Goal: Task Accomplishment & Management: Use online tool/utility

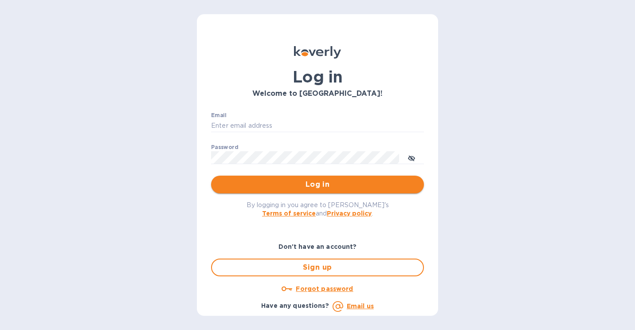
type input "[PERSON_NAME][EMAIL_ADDRESS][DOMAIN_NAME]"
click at [262, 192] on button "Log in" at bounding box center [317, 185] width 213 height 18
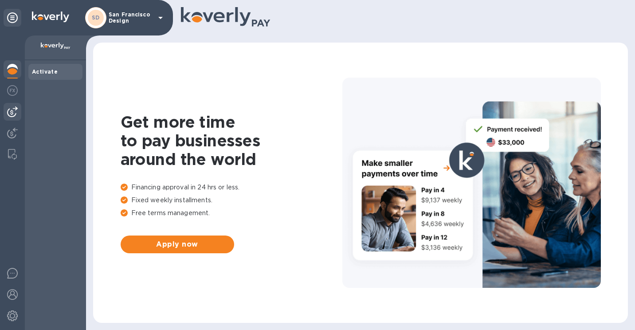
click at [15, 116] on img at bounding box center [12, 111] width 11 height 11
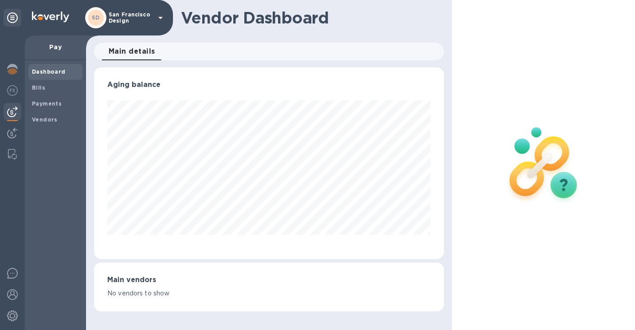
scroll to position [191, 350]
click at [44, 92] on span "Bills" at bounding box center [38, 87] width 13 height 9
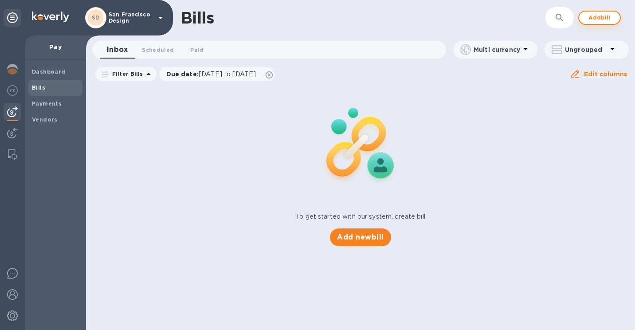
click at [598, 16] on span "Add bill" at bounding box center [599, 17] width 27 height 11
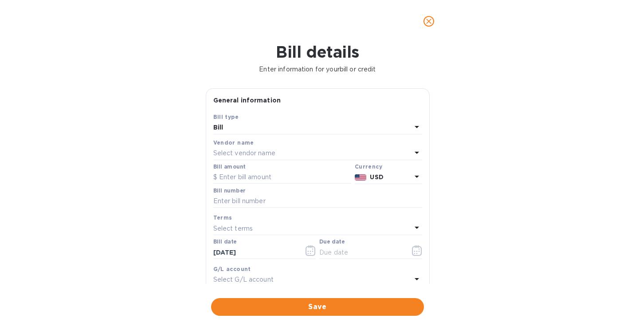
click at [270, 155] on p "Select vendor name" at bounding box center [244, 152] width 62 height 9
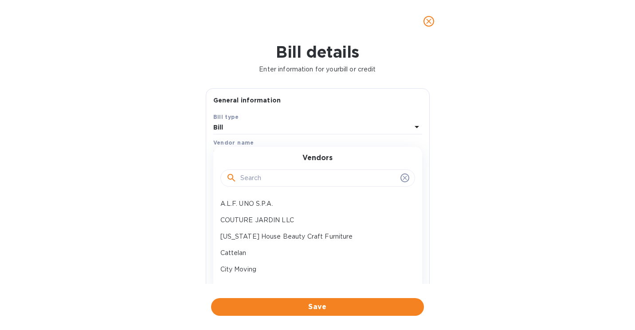
click at [255, 184] on input "text" at bounding box center [318, 178] width 156 height 13
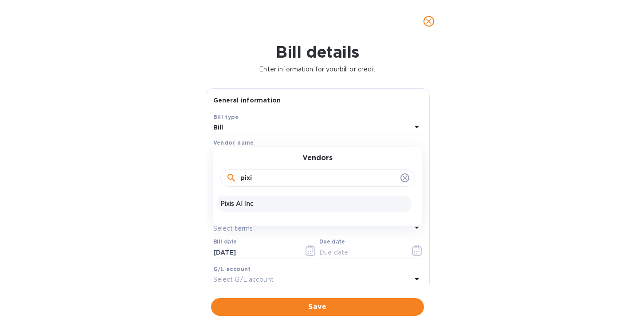
type input "pixi"
click at [241, 207] on p "Pixis AI Inc" at bounding box center [313, 203] width 187 height 9
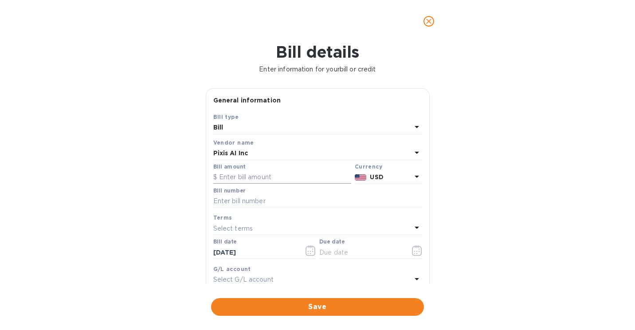
click at [268, 173] on input "text" at bounding box center [282, 177] width 138 height 13
type input "5"
type input "6,500"
type input "AIRO0467"
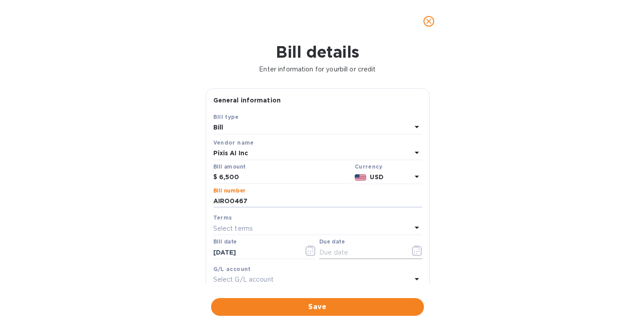
click at [412, 253] on icon "button" at bounding box center [417, 250] width 10 height 11
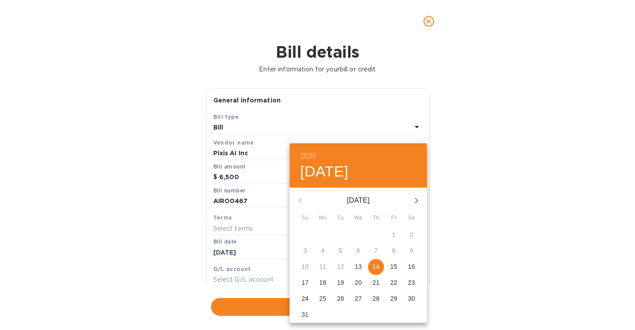
click at [371, 264] on span "14" at bounding box center [376, 266] width 16 height 9
type input "08/14/2025"
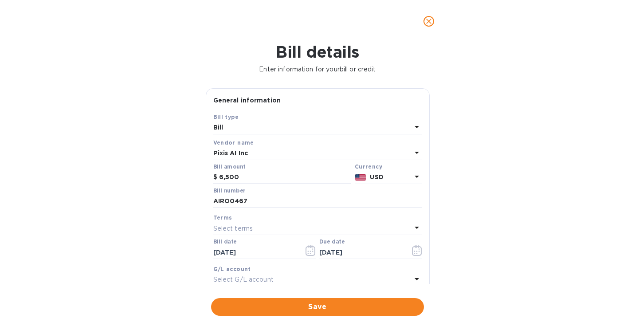
scroll to position [138, 0]
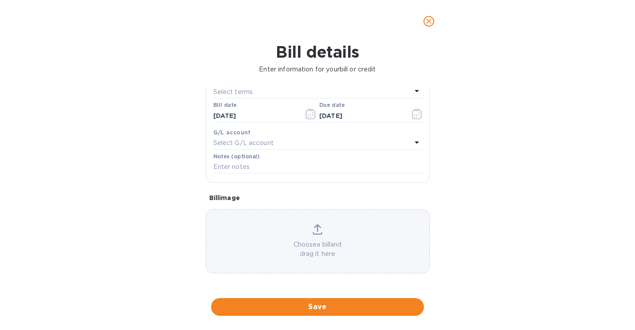
click at [330, 224] on div "Choose a bill and drag it here" at bounding box center [317, 241] width 223 height 35
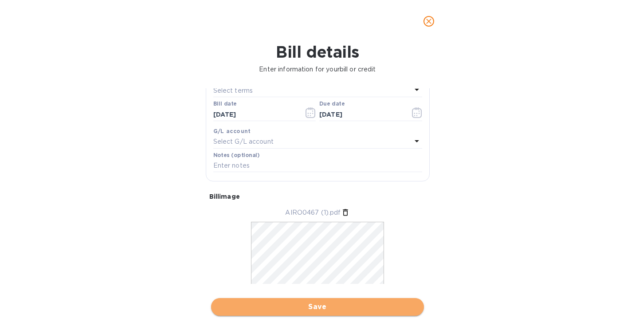
click at [297, 301] on button "Save" at bounding box center [317, 307] width 213 height 18
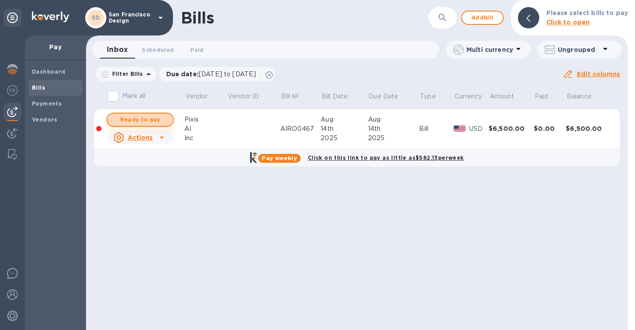
click at [154, 117] on span "Ready to pay" at bounding box center [139, 119] width 51 height 11
checkbox input "true"
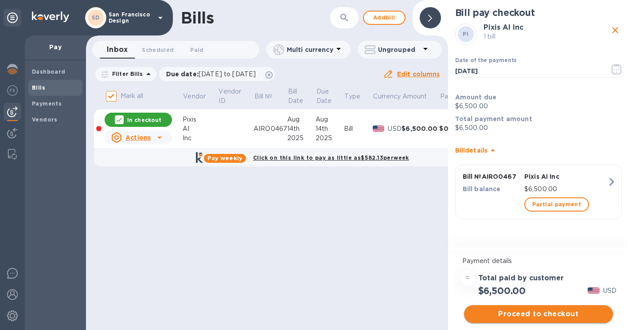
click at [533, 314] on span "Proceed to checkout" at bounding box center [538, 314] width 135 height 11
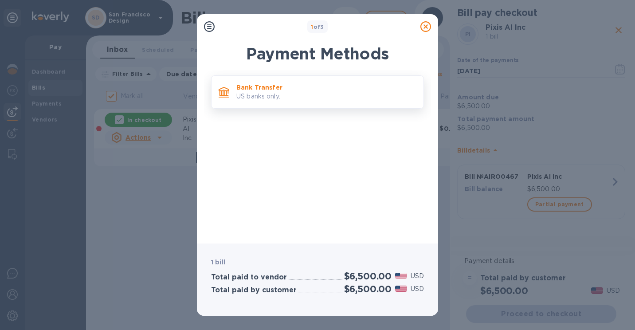
click at [306, 91] on p "Bank Transfer" at bounding box center [326, 87] width 180 height 9
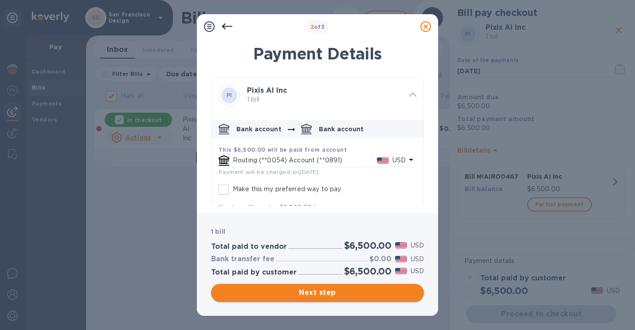
click at [310, 290] on span "Next step" at bounding box center [317, 292] width 199 height 11
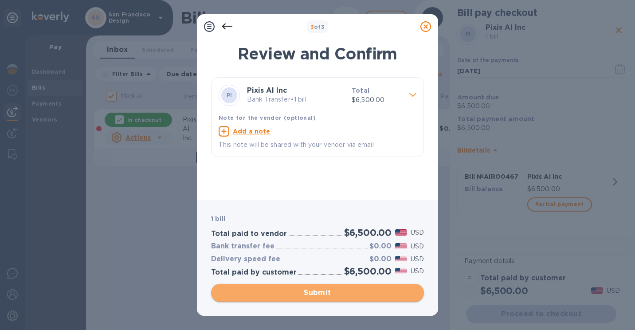
click at [310, 290] on span "Submit" at bounding box center [317, 292] width 199 height 11
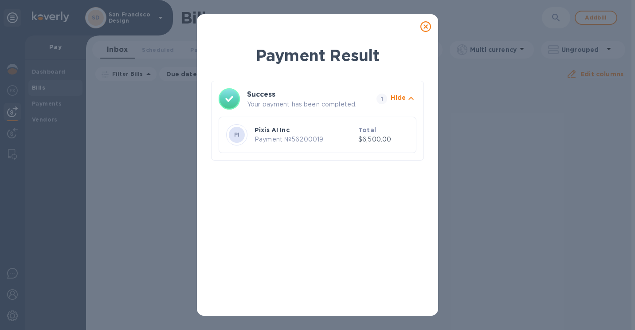
click at [423, 27] on icon at bounding box center [425, 26] width 11 height 11
